Goal: Navigation & Orientation: Find specific page/section

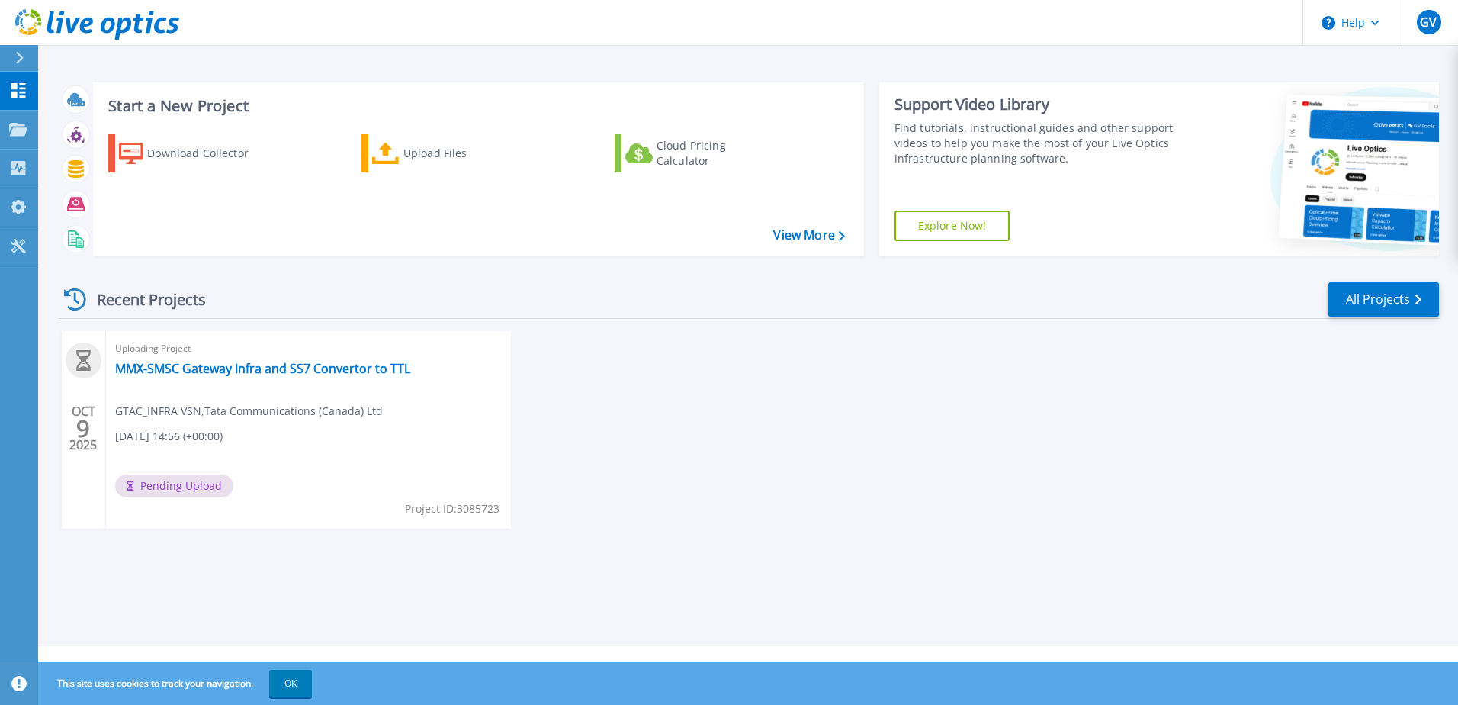
click at [68, 300] on icon at bounding box center [75, 299] width 22 height 22
